Goal: Navigation & Orientation: Find specific page/section

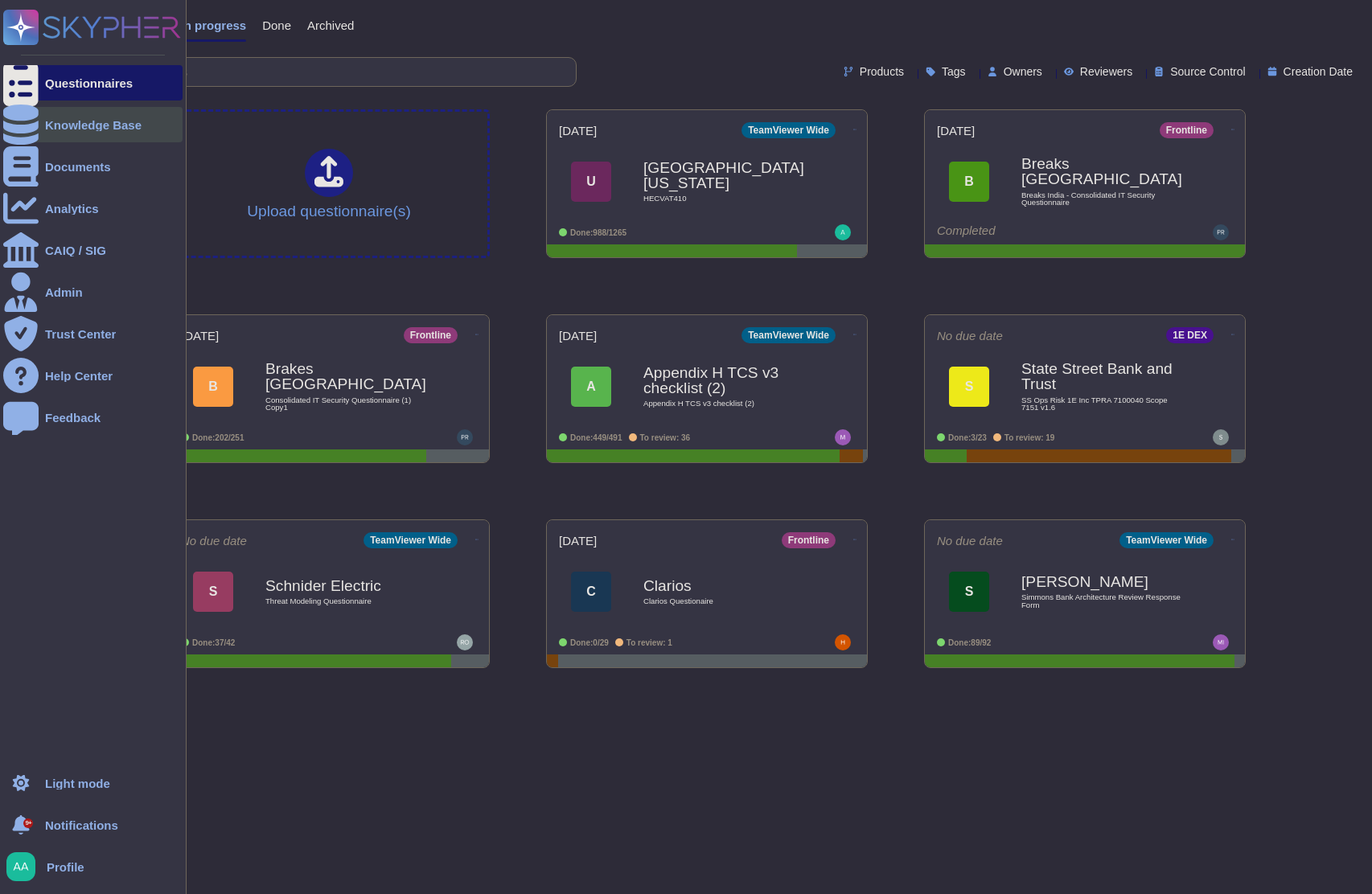
click at [32, 111] on div at bounding box center [20, 124] width 35 height 35
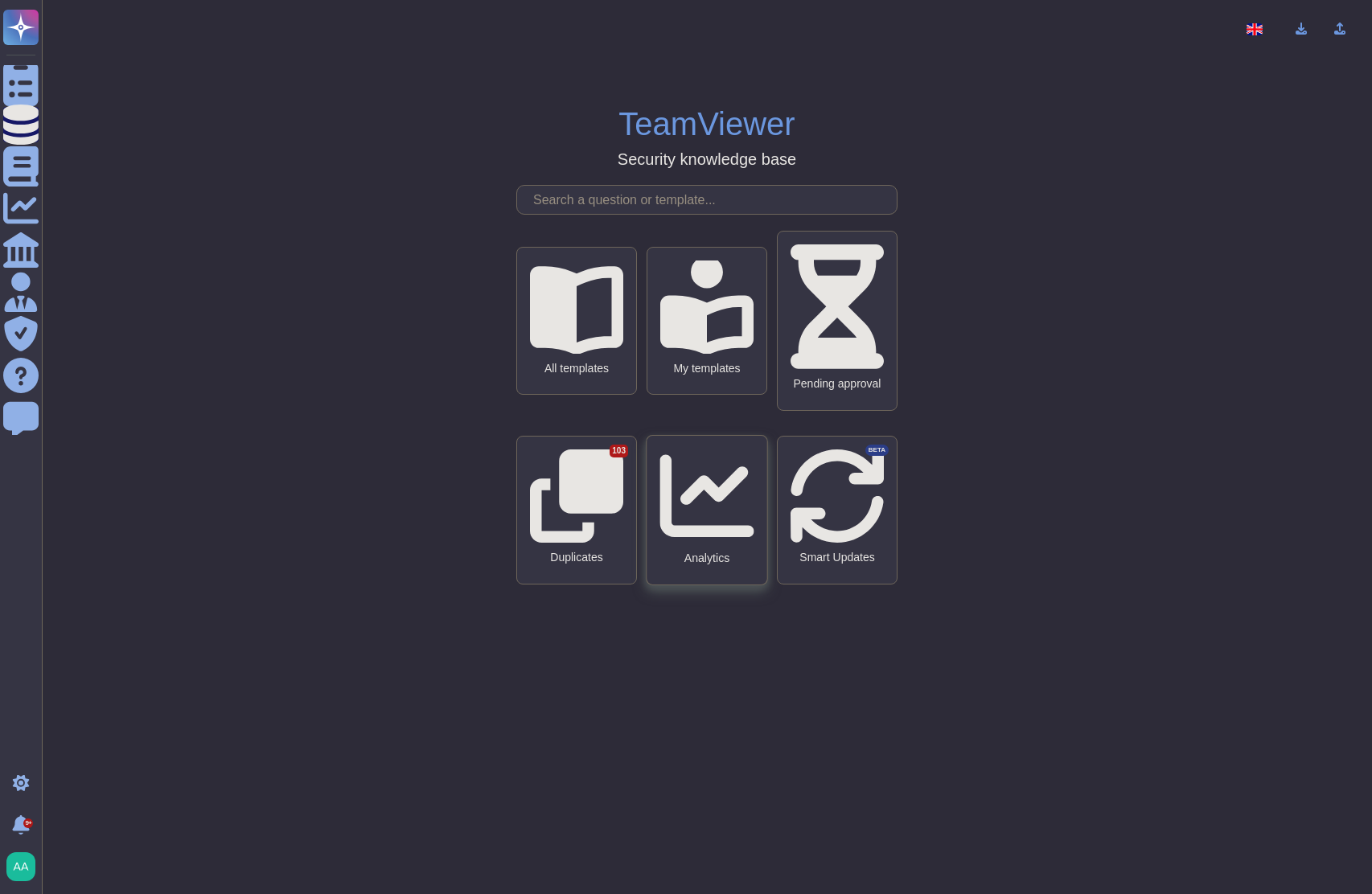
click at [697, 551] on div "Analytics" at bounding box center [706, 558] width 95 height 13
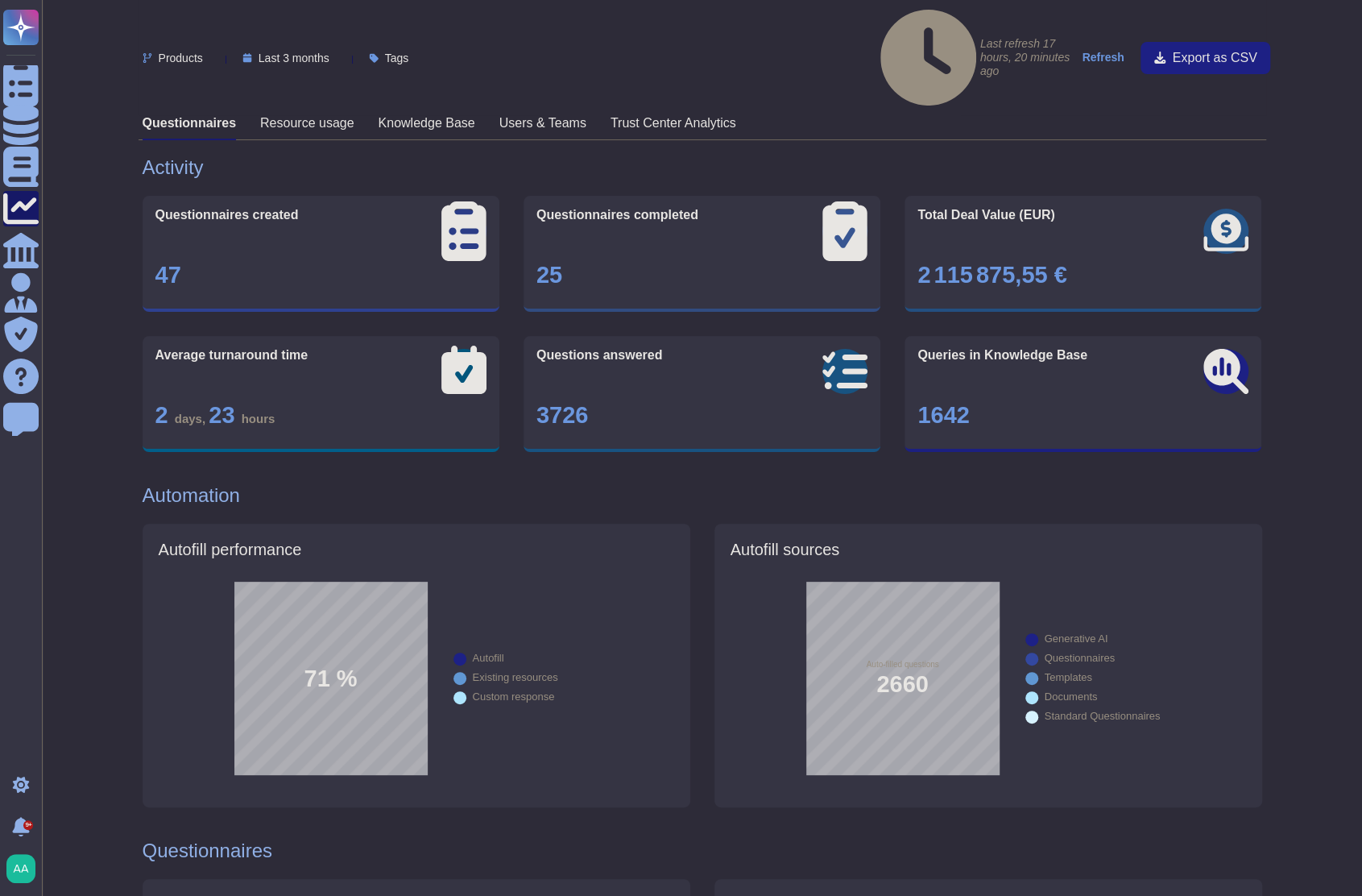
click at [444, 116] on h3 "Knowledge Base" at bounding box center [427, 123] width 97 height 15
